Goal: Navigation & Orientation: Find specific page/section

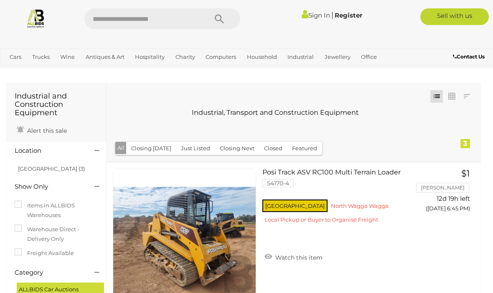
click at [35, 20] on img at bounding box center [36, 18] width 20 height 20
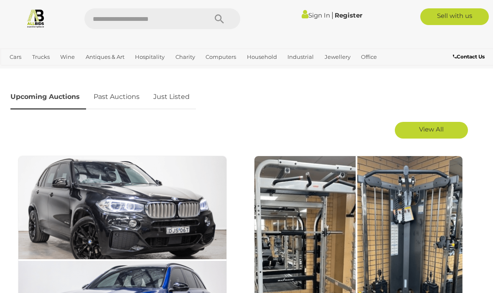
scroll to position [398, 0]
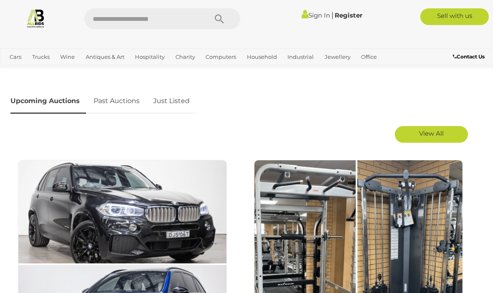
click at [438, 131] on span "View All" at bounding box center [431, 133] width 25 height 8
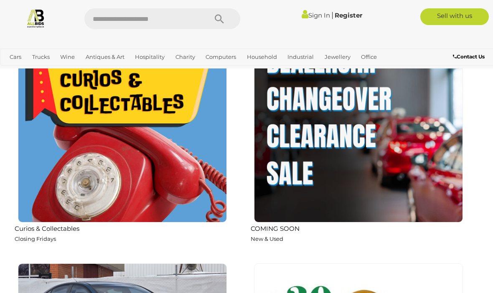
scroll to position [1044, 0]
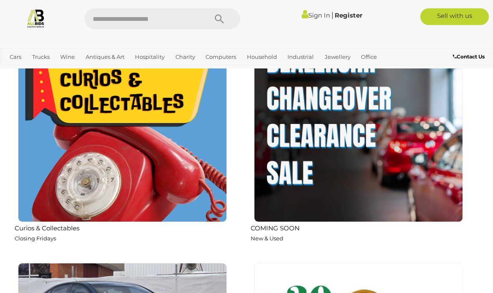
click at [59, 169] on img at bounding box center [122, 117] width 209 height 209
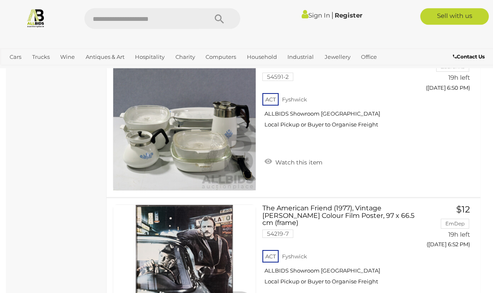
scroll to position [1963, 0]
